Goal: Transaction & Acquisition: Obtain resource

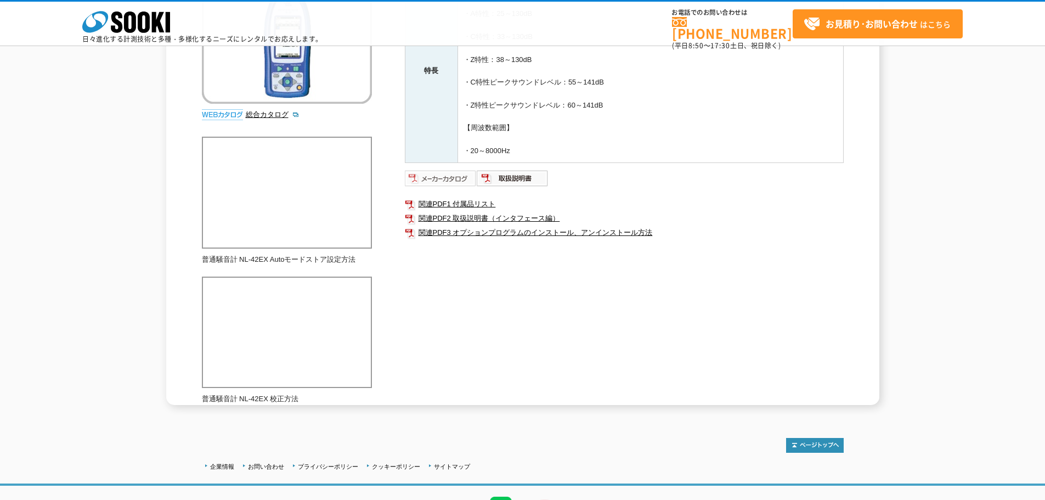
click at [448, 177] on img at bounding box center [441, 178] width 72 height 18
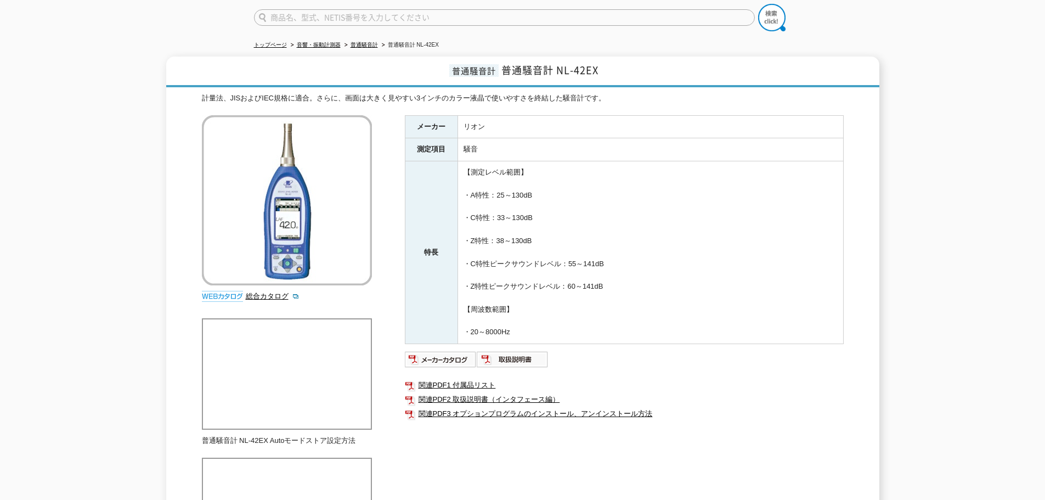
scroll to position [110, 0]
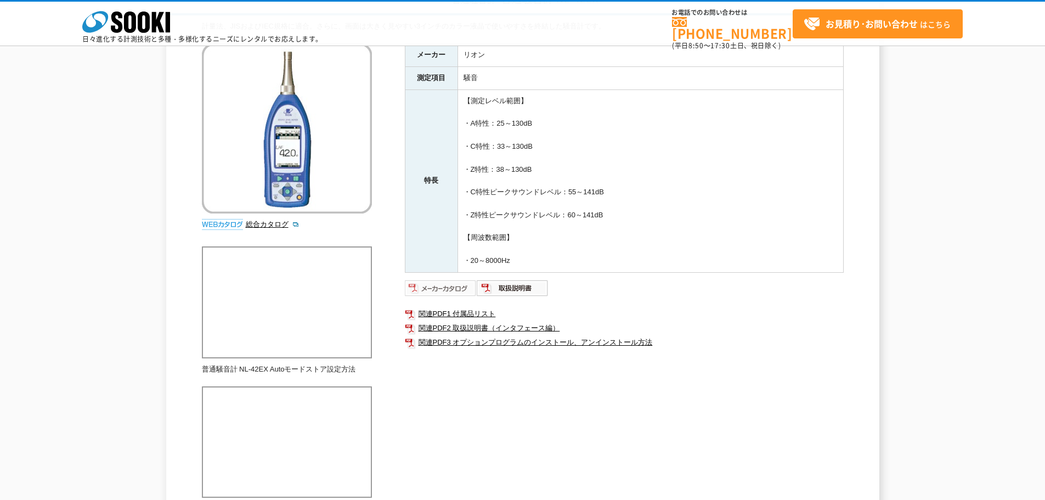
click at [446, 288] on img at bounding box center [441, 288] width 72 height 18
